Goal: Navigation & Orientation: Find specific page/section

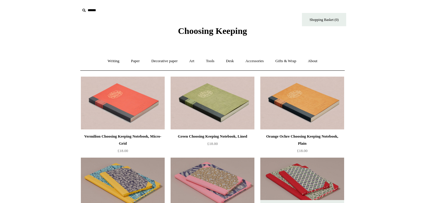
click at [199, 28] on span "Choosing Keeping" at bounding box center [212, 31] width 69 height 10
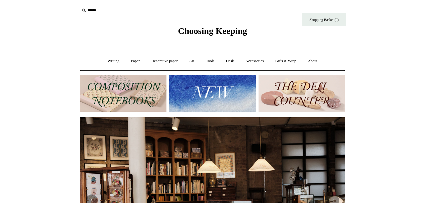
click at [119, 100] on img at bounding box center [123, 93] width 87 height 37
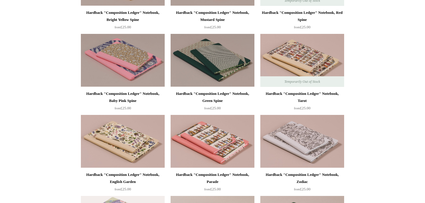
scroll to position [178, 0]
